Goal: Check status: Check status

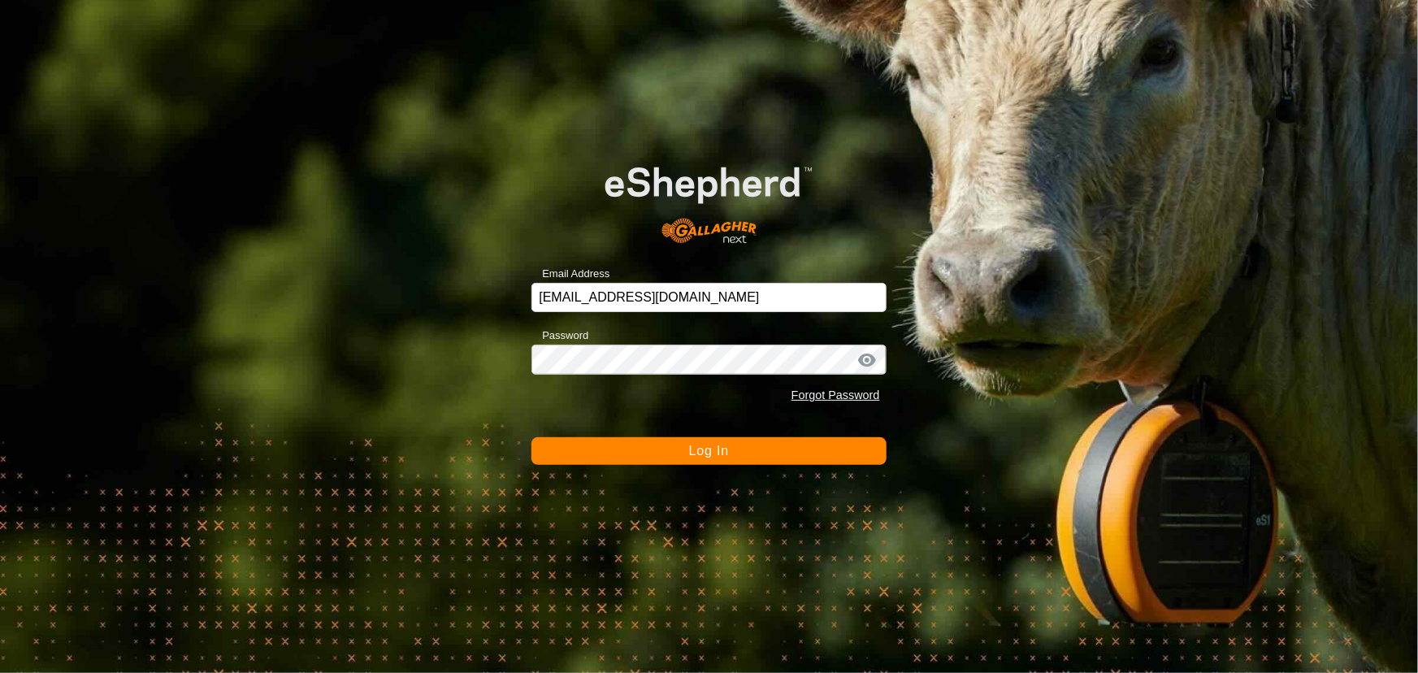
click at [619, 438] on button "Log In" at bounding box center [708, 451] width 354 height 28
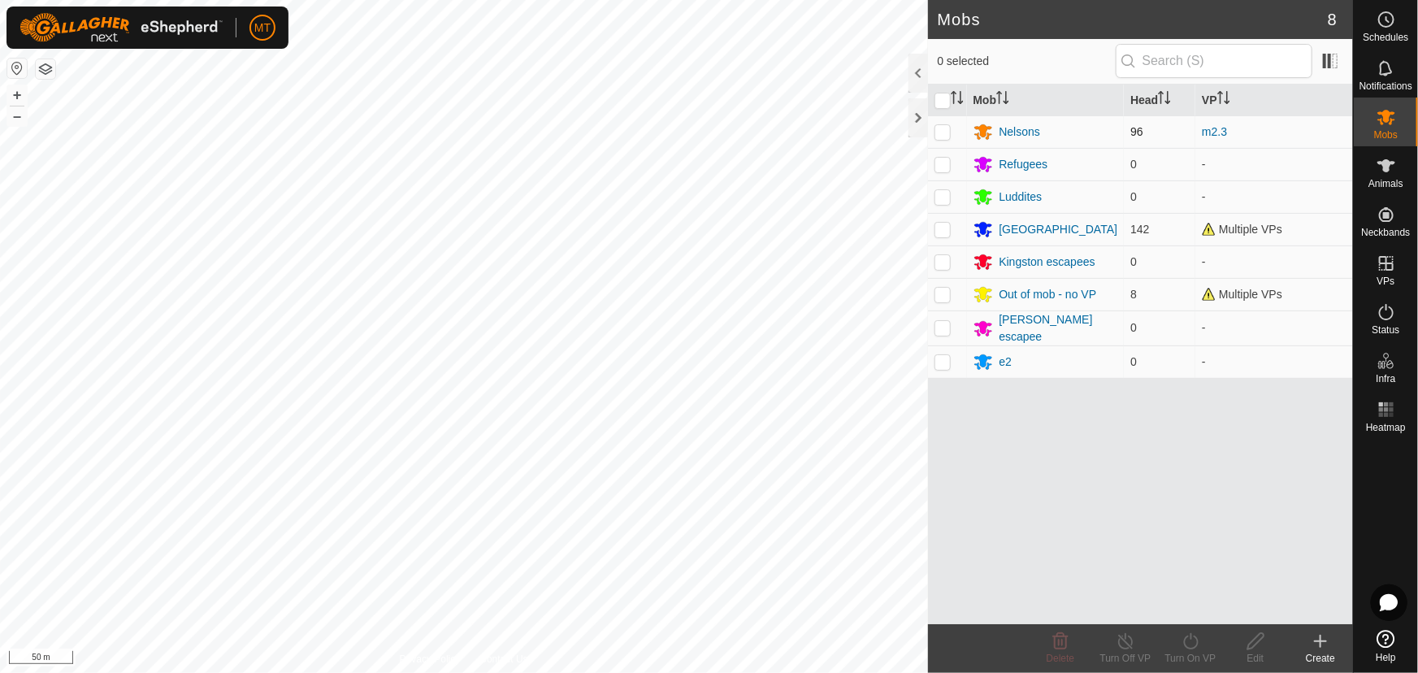
click at [946, 133] on p-checkbox at bounding box center [942, 131] width 16 height 13
click at [937, 134] on p-checkbox at bounding box center [942, 131] width 16 height 13
checkbox input "false"
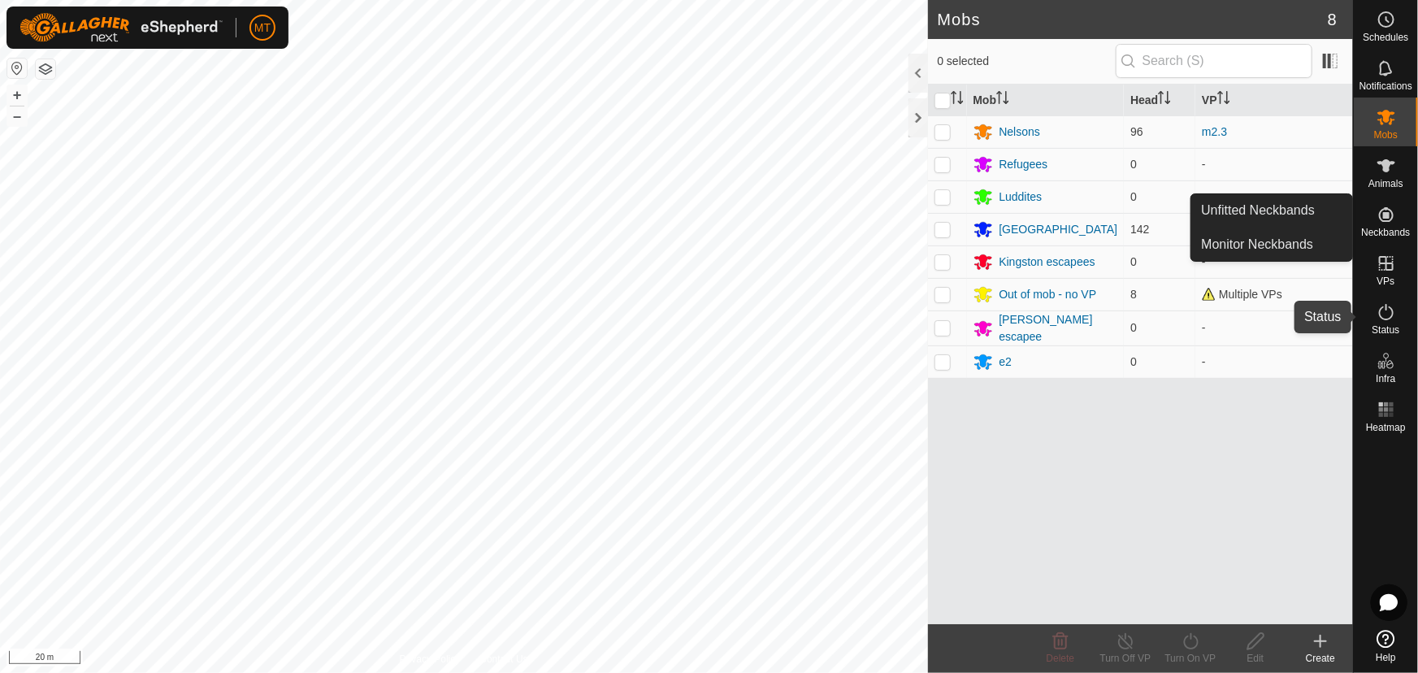
click at [1393, 310] on icon at bounding box center [1385, 311] width 19 height 19
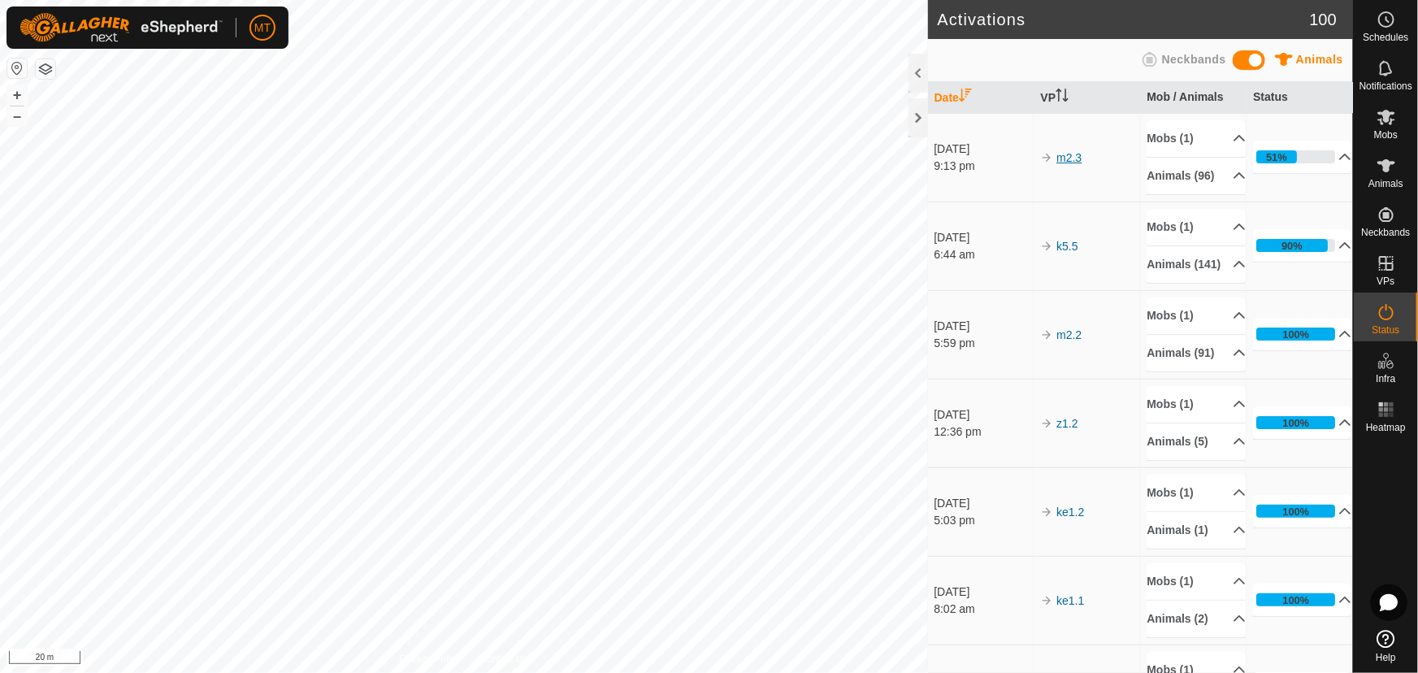
click at [1072, 164] on link "m2.3" at bounding box center [1068, 157] width 25 height 13
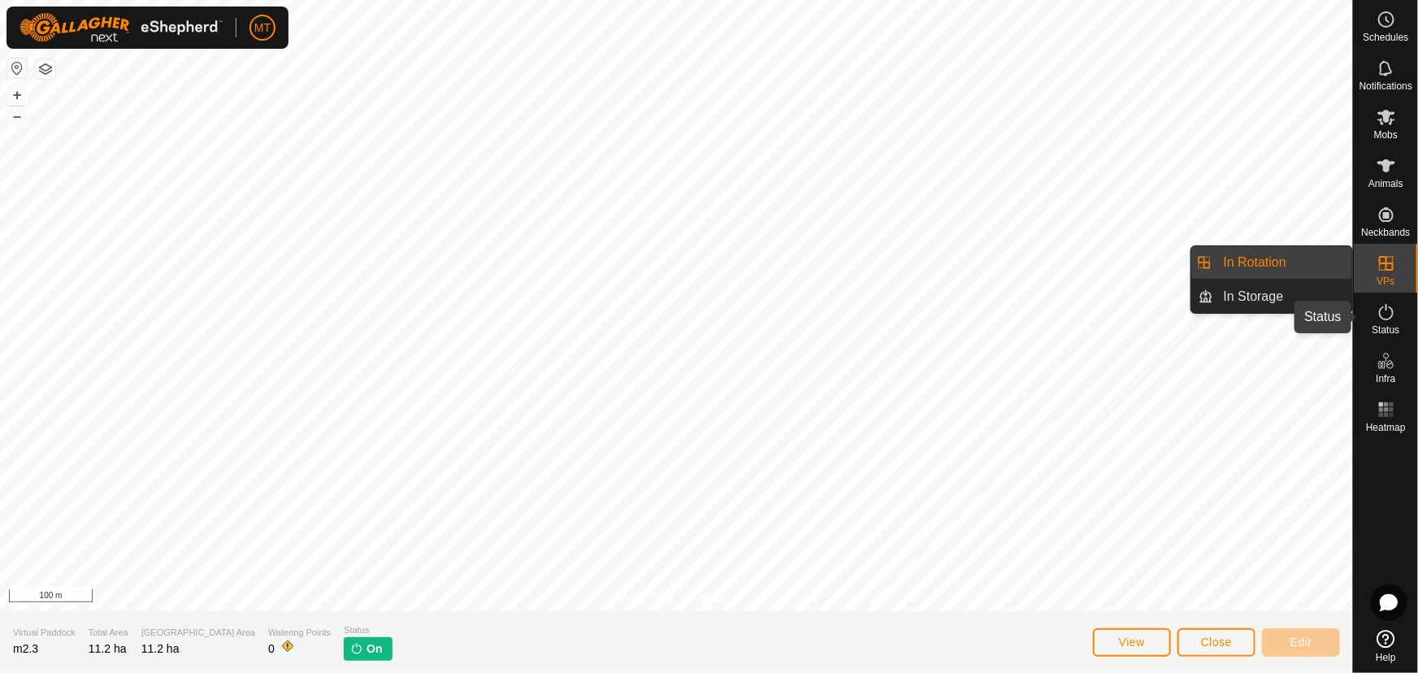
click at [1376, 313] on icon at bounding box center [1385, 311] width 19 height 19
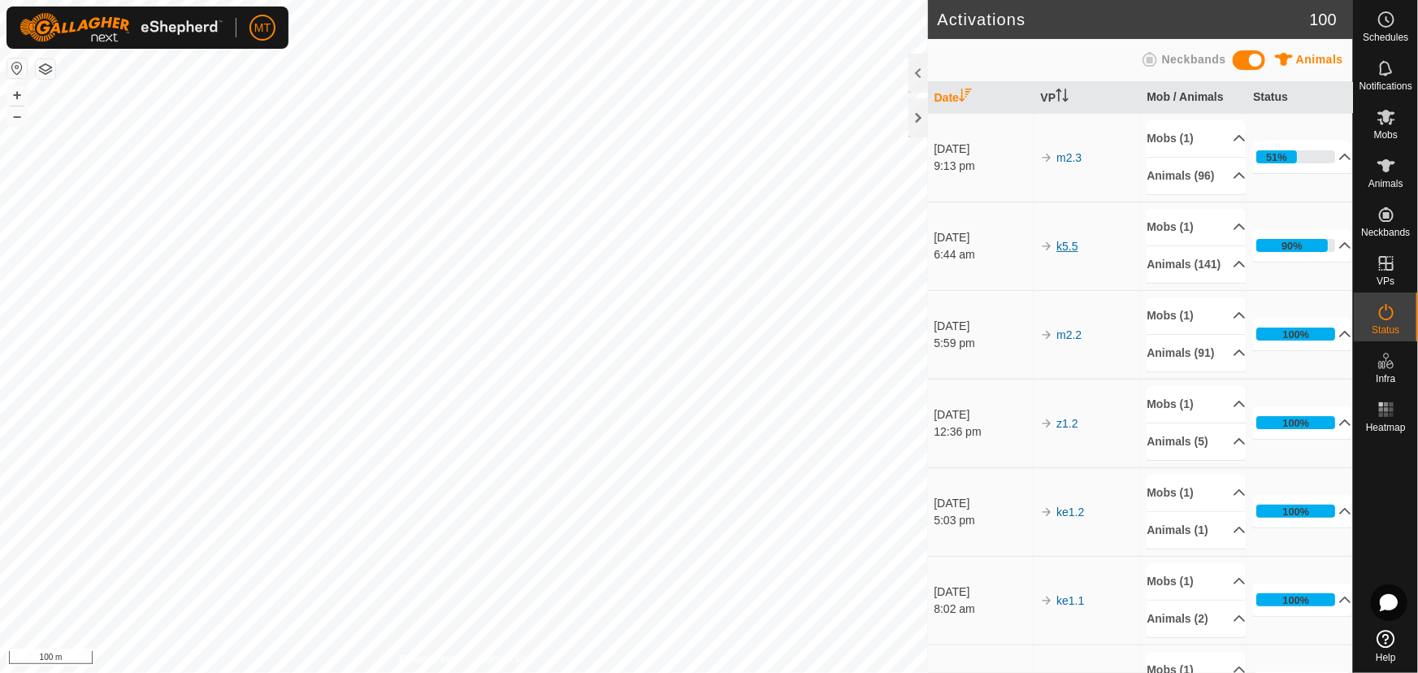
click at [1065, 253] on link "k5.5" at bounding box center [1066, 246] width 21 height 13
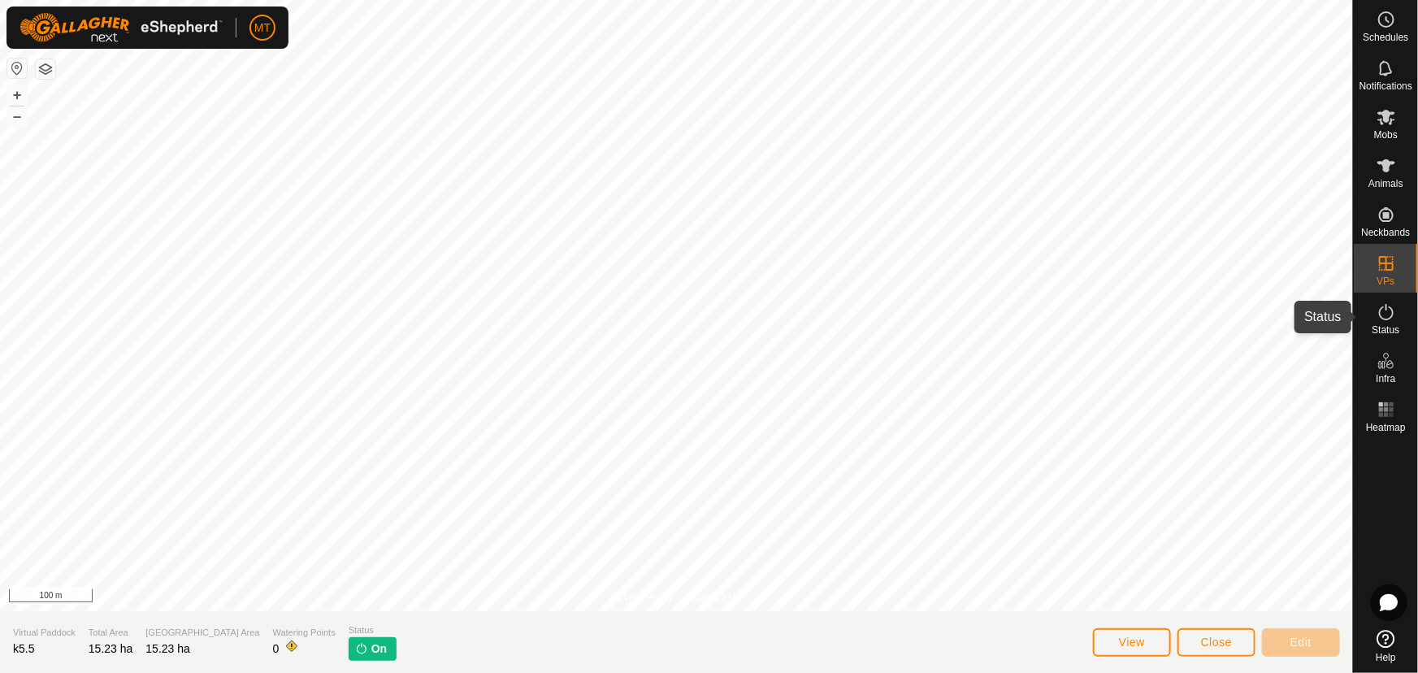
click at [1383, 309] on icon at bounding box center [1385, 311] width 19 height 19
